Goal: Check status

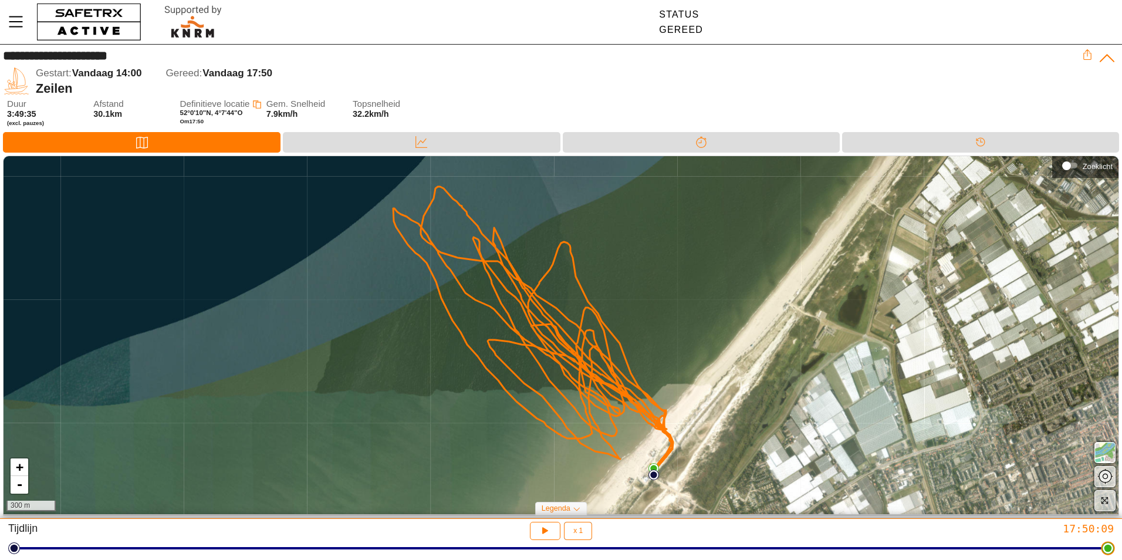
drag, startPoint x: 1110, startPoint y: 551, endPoint x: 1122, endPoint y: 467, distance: 84.1
click at [1122, 467] on html "**********" at bounding box center [561, 280] width 1122 height 560
